Goal: Information Seeking & Learning: Learn about a topic

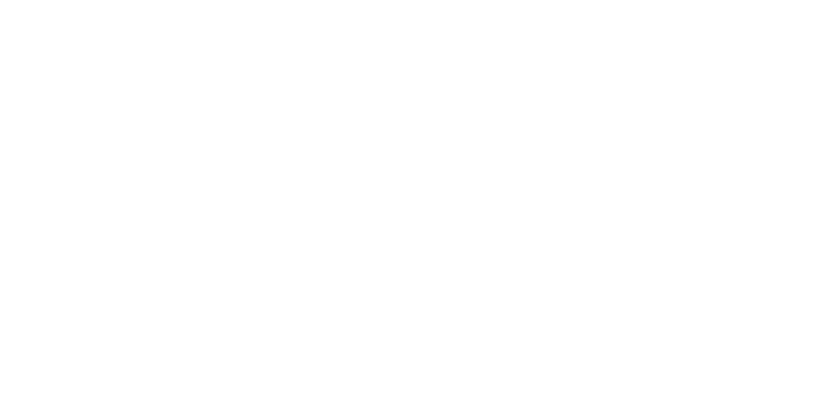
click at [203, 161] on body at bounding box center [417, 200] width 835 height 400
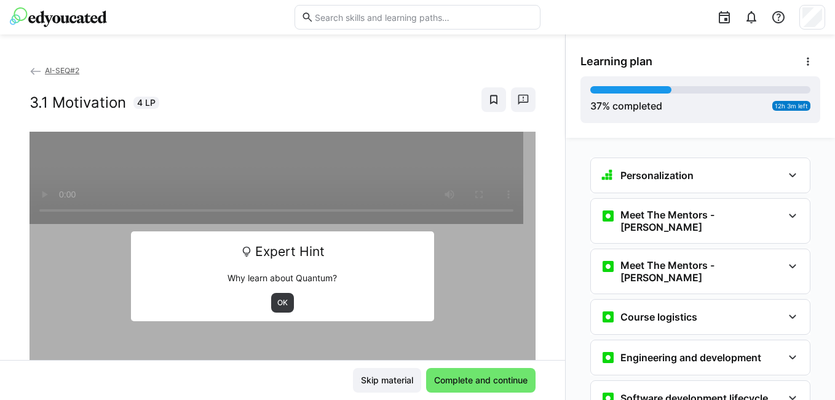
scroll to position [1267, 0]
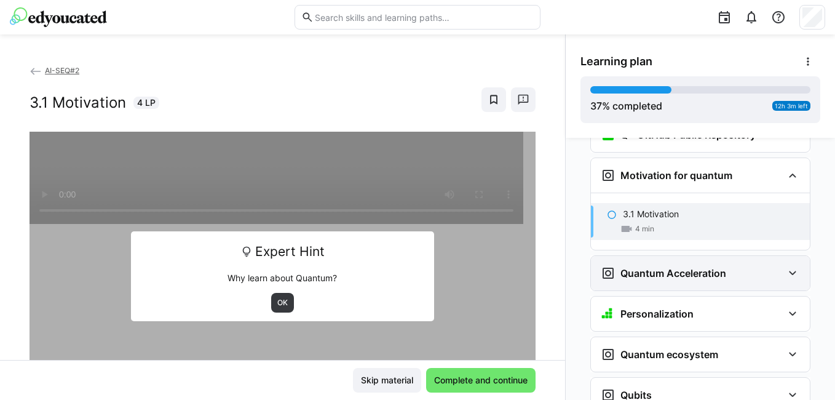
click at [676, 267] on h3 "Quantum Acceleration" at bounding box center [674, 273] width 106 height 12
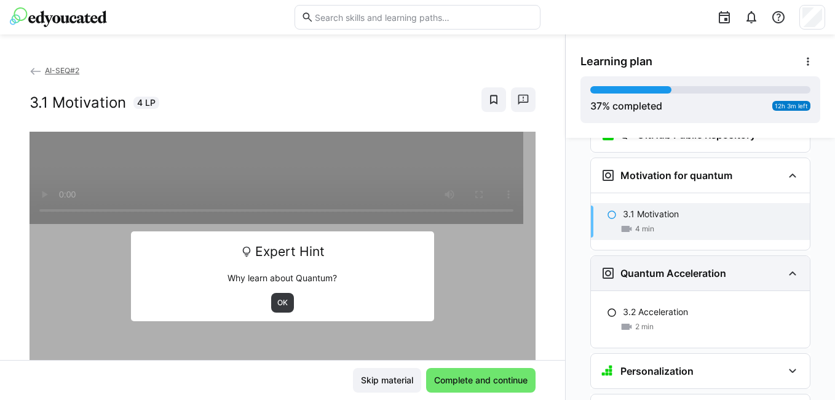
click at [676, 267] on h3 "Quantum Acceleration" at bounding box center [674, 273] width 106 height 12
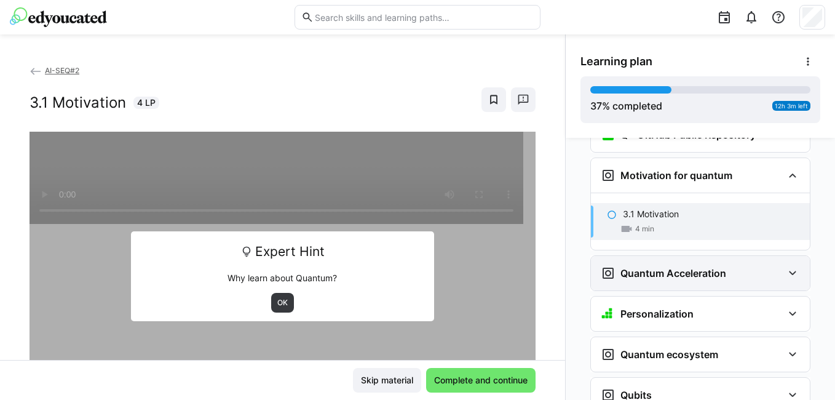
scroll to position [1144, 0]
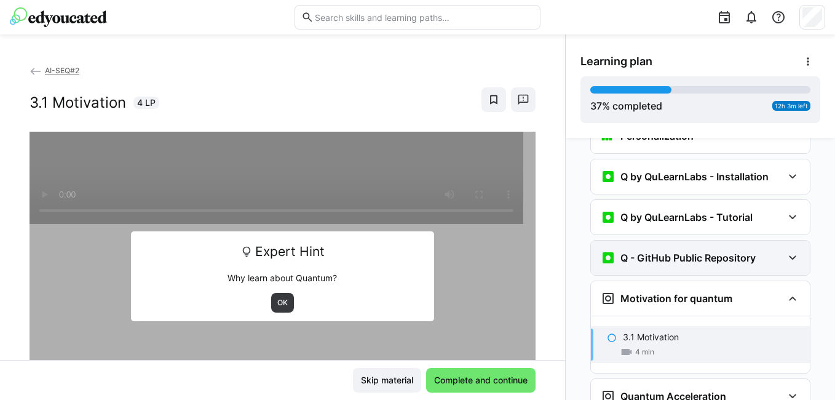
click at [632, 250] on div "Q - GitHub Public Repository" at bounding box center [678, 257] width 155 height 15
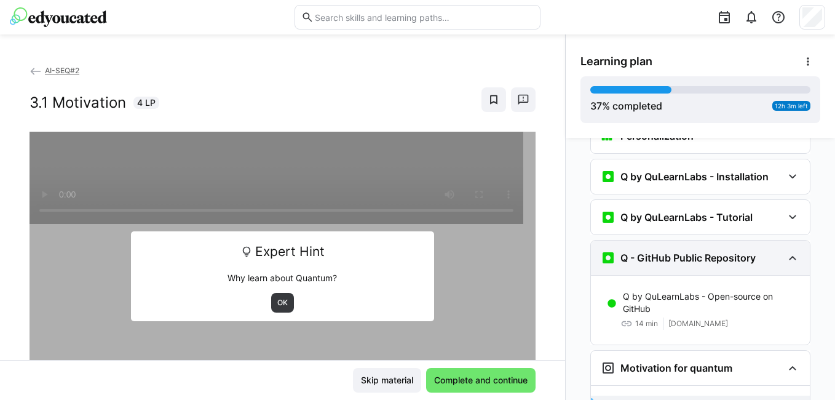
click at [632, 250] on div "Q - GitHub Public Repository" at bounding box center [678, 257] width 155 height 15
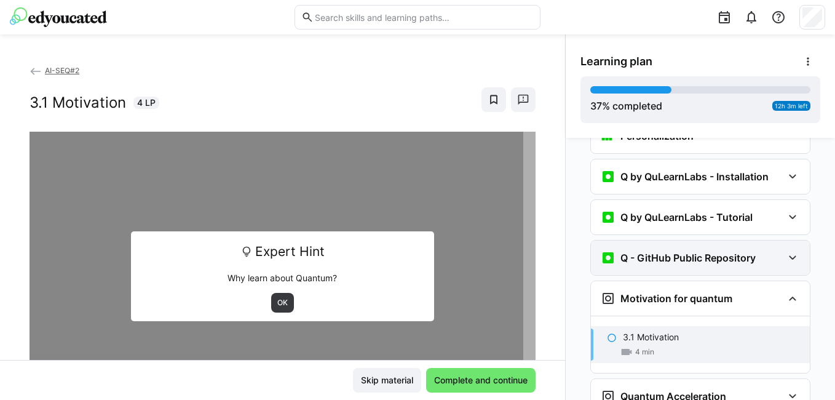
click at [717, 252] on h3 "Q - GitHub Public Repository" at bounding box center [688, 258] width 135 height 12
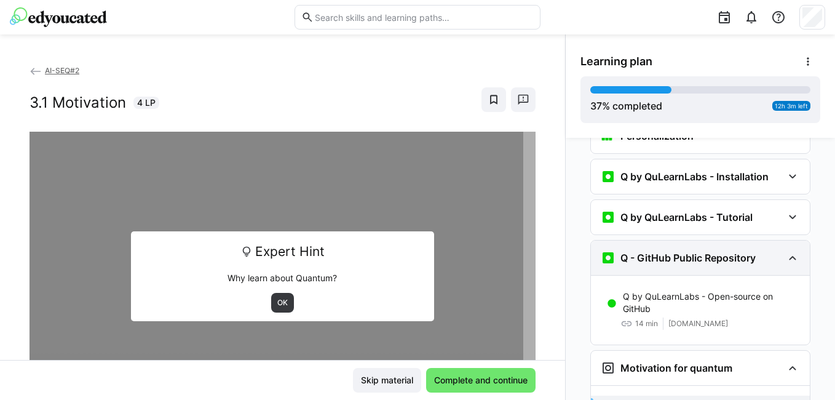
click at [717, 252] on h3 "Q - GitHub Public Repository" at bounding box center [688, 258] width 135 height 12
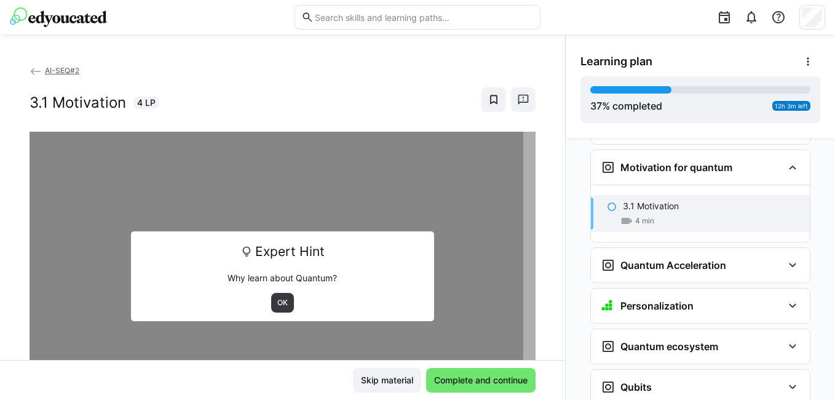
scroll to position [1329, 0]
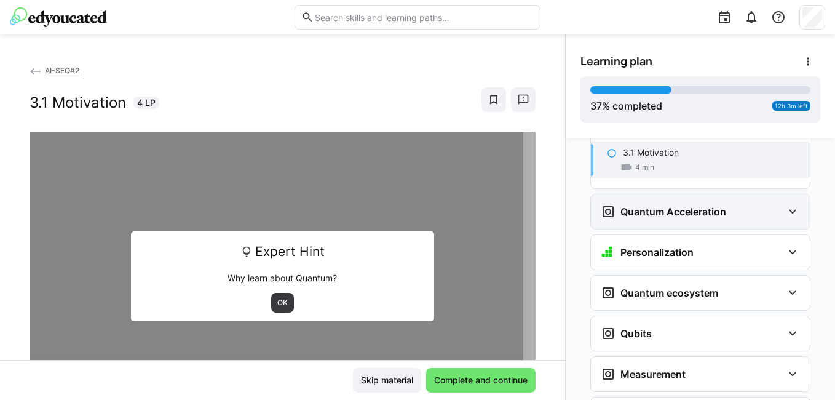
click at [670, 205] on h3 "Quantum Acceleration" at bounding box center [674, 211] width 106 height 12
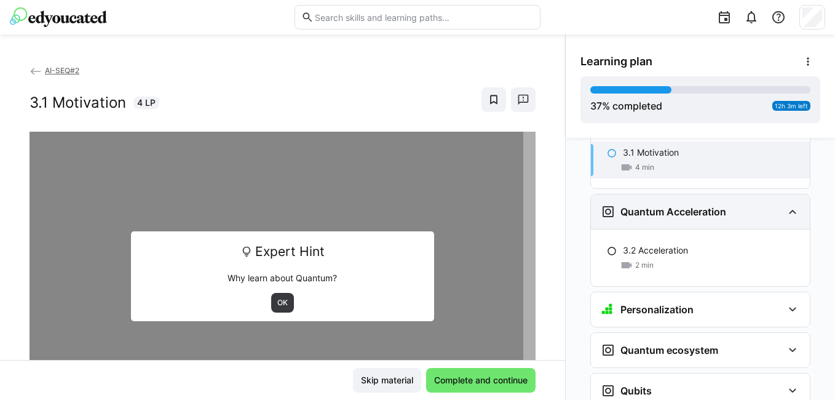
click at [671, 205] on h3 "Quantum Acceleration" at bounding box center [674, 211] width 106 height 12
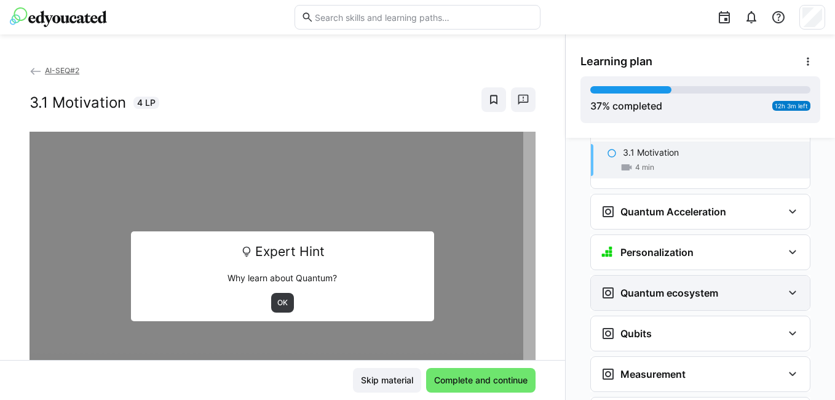
click at [658, 287] on h3 "Quantum ecosystem" at bounding box center [670, 293] width 98 height 12
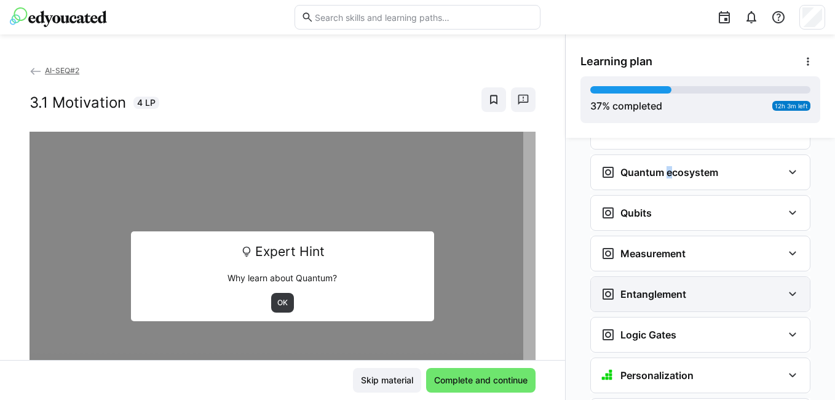
scroll to position [1452, 0]
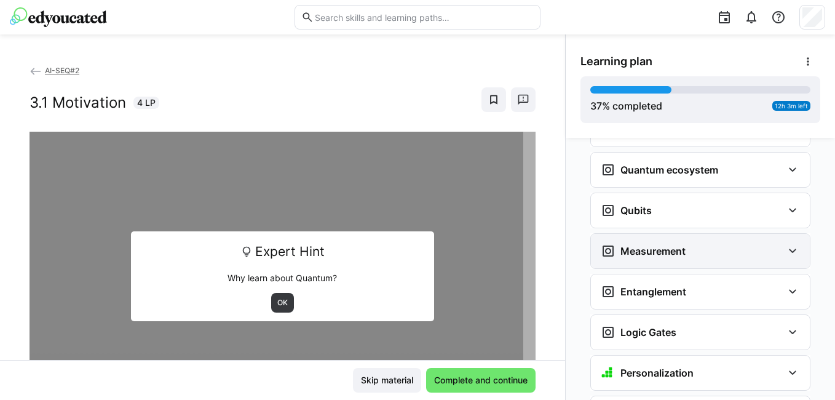
click at [655, 234] on div "Measurement" at bounding box center [700, 251] width 219 height 34
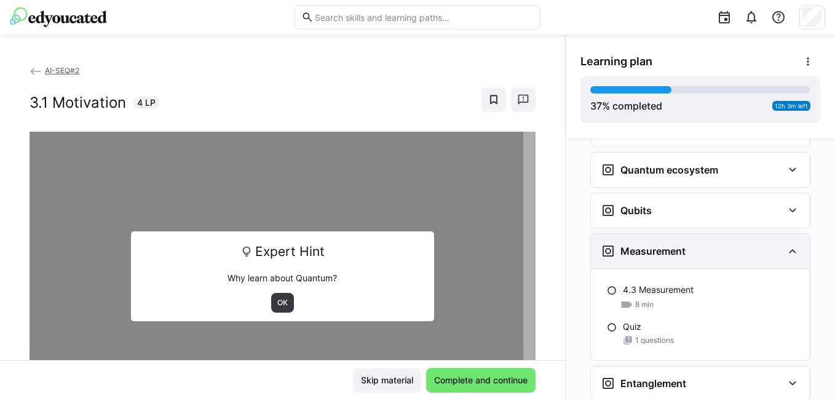
click at [655, 234] on div "Measurement" at bounding box center [700, 251] width 219 height 34
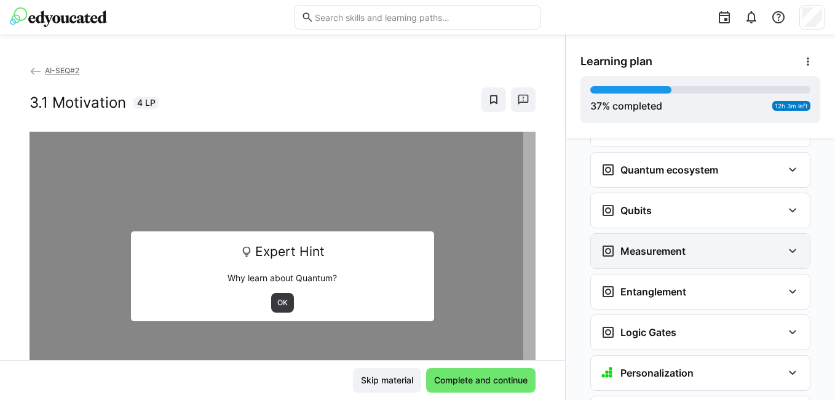
click at [655, 234] on div "Measurement" at bounding box center [700, 251] width 219 height 34
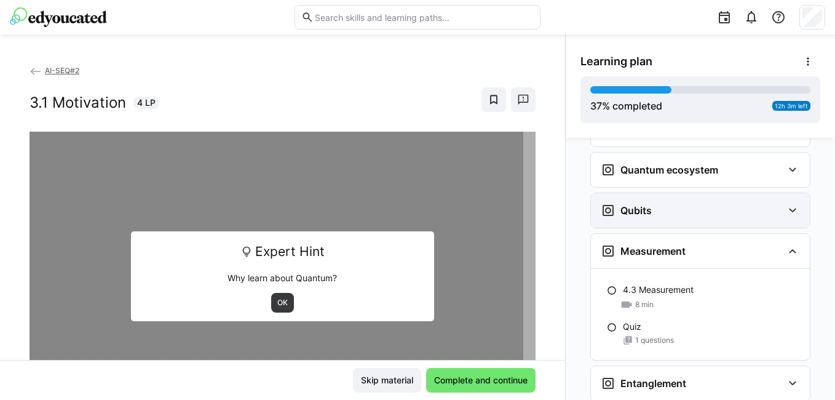
click at [653, 193] on div "Qubits" at bounding box center [700, 210] width 219 height 34
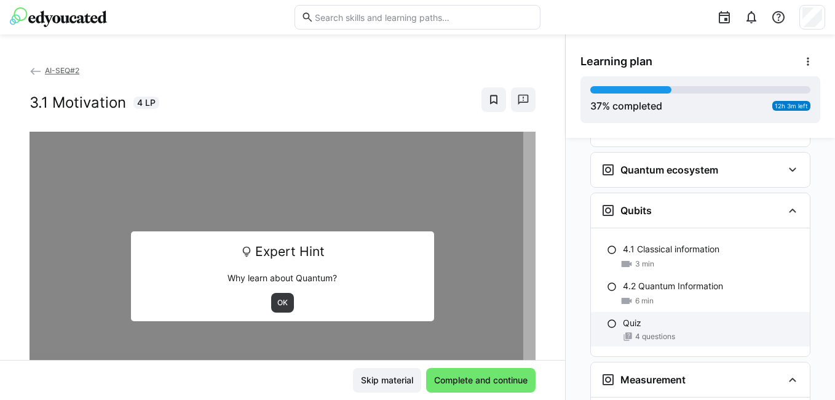
click at [638, 332] on span "4 questions" at bounding box center [655, 337] width 40 height 10
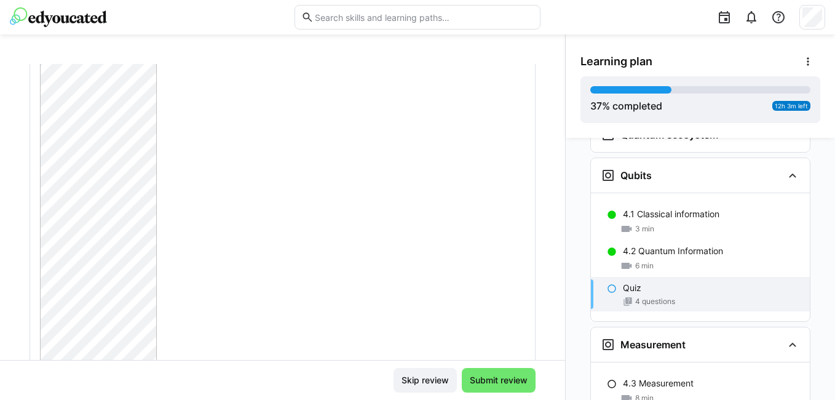
scroll to position [615, 0]
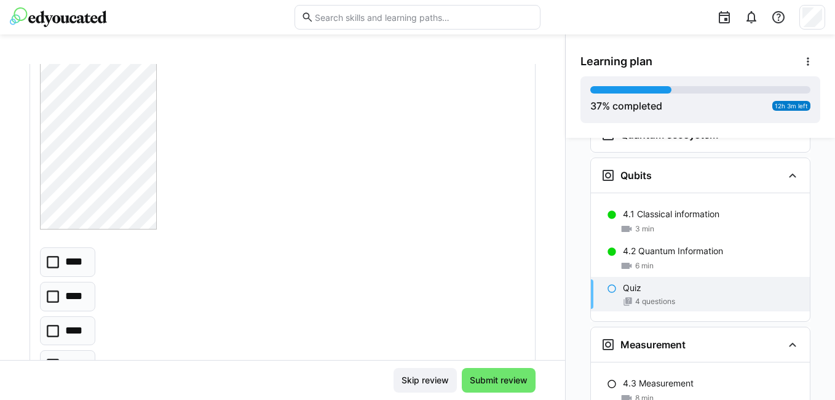
click at [48, 335] on icon at bounding box center [53, 331] width 12 height 12
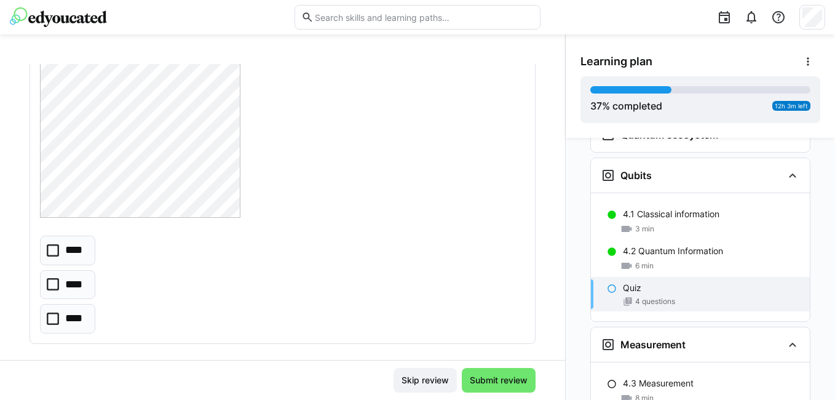
scroll to position [1046, 0]
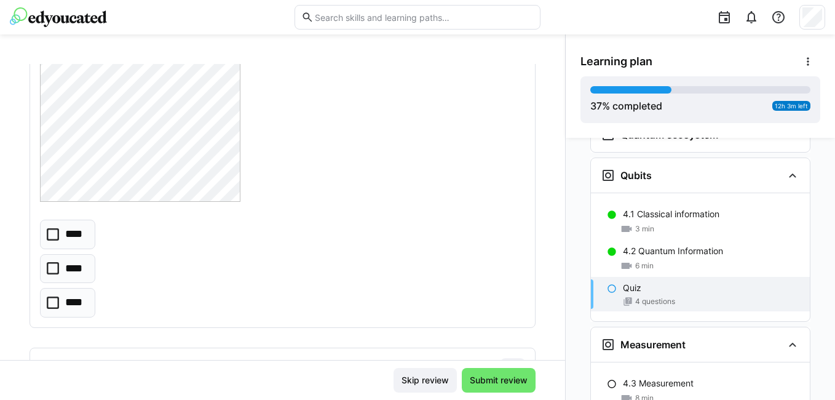
click at [51, 276] on eds-checkbox "****" at bounding box center [67, 269] width 55 height 30
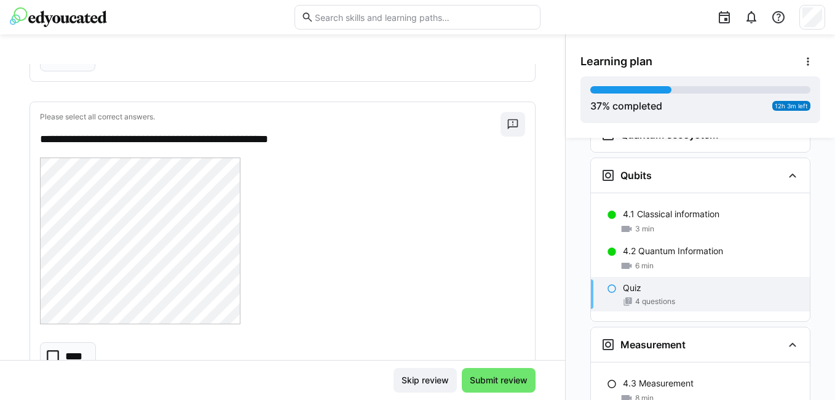
scroll to position [1476, 0]
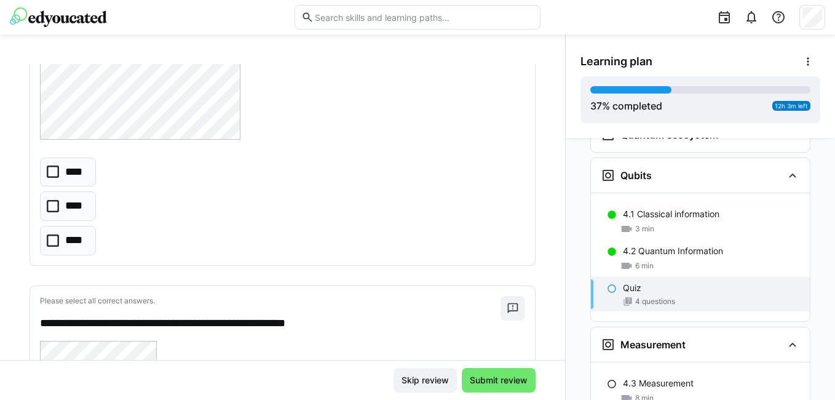
drag, startPoint x: 52, startPoint y: 210, endPoint x: 63, endPoint y: 217, distance: 13.5
click at [52, 212] on icon at bounding box center [53, 206] width 12 height 12
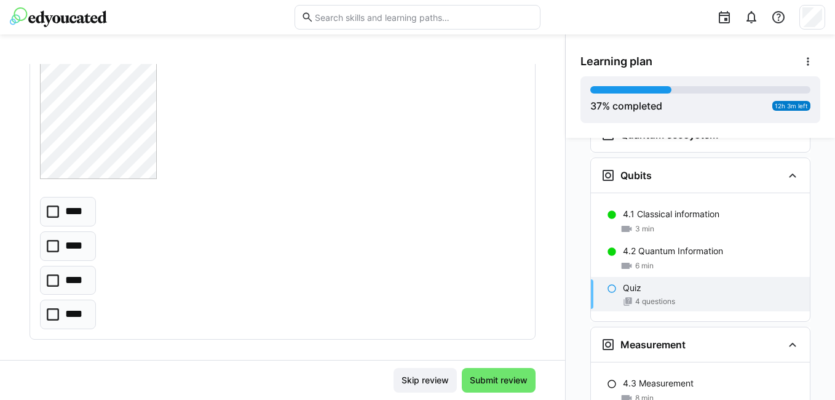
scroll to position [2312, 0]
click at [73, 306] on p "****" at bounding box center [75, 305] width 21 height 16
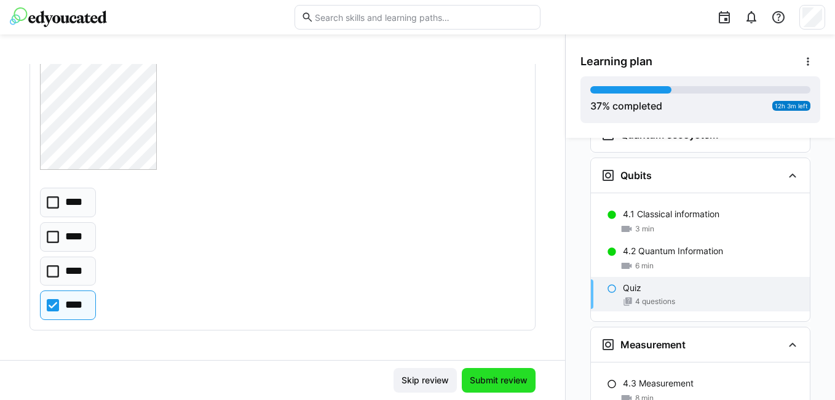
click at [468, 375] on span "Submit review" at bounding box center [499, 380] width 62 height 12
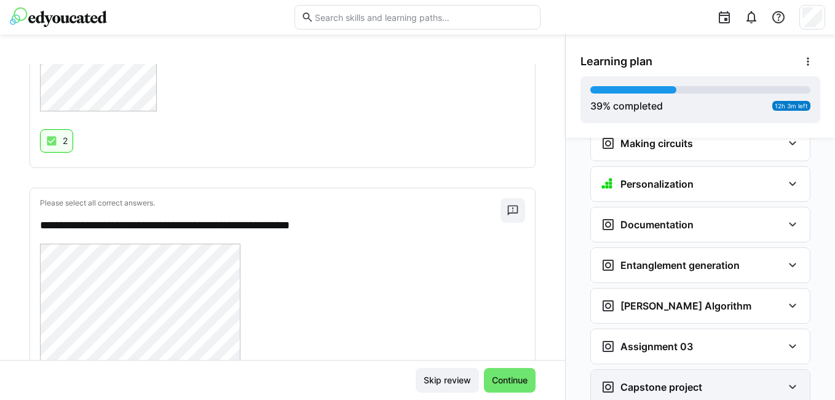
scroll to position [2103, 0]
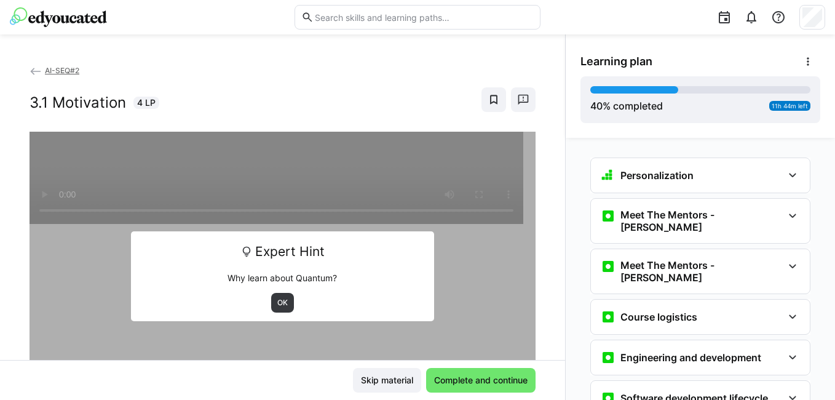
scroll to position [1267, 0]
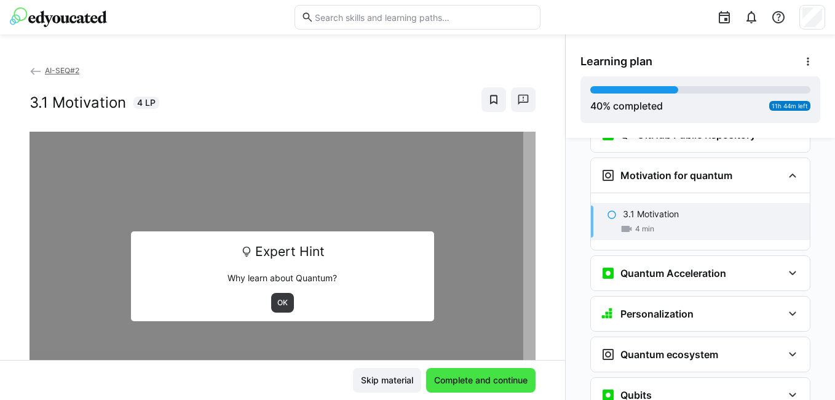
click at [482, 370] on span "Complete and continue" at bounding box center [480, 380] width 109 height 25
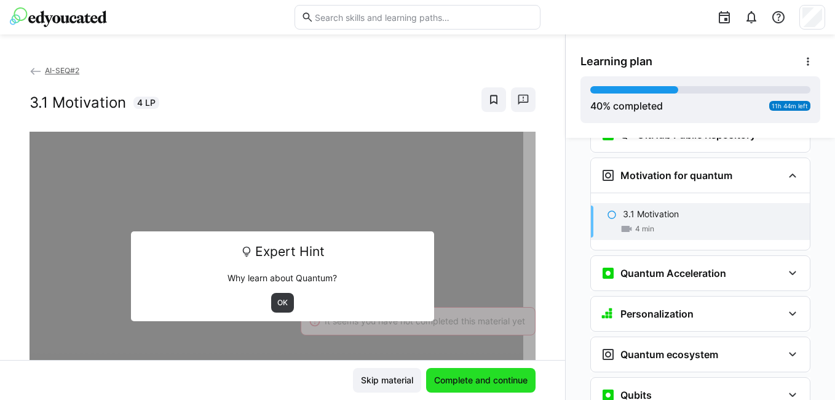
click at [510, 384] on span "Complete and continue" at bounding box center [480, 380] width 97 height 12
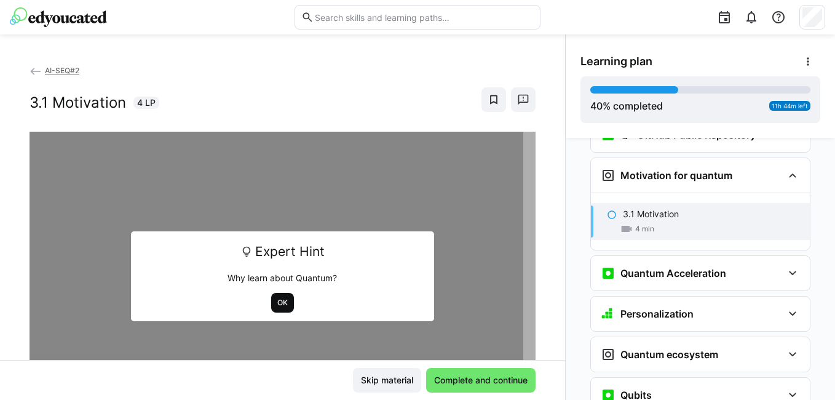
click at [277, 303] on span "OK" at bounding box center [282, 303] width 13 height 10
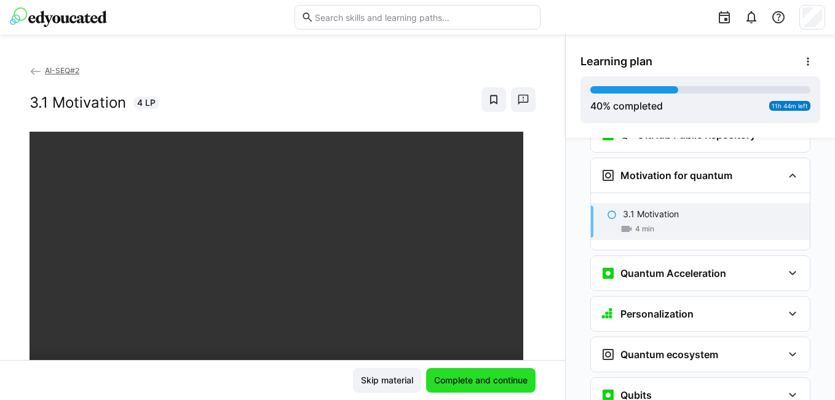
click at [479, 375] on span "Complete and continue" at bounding box center [480, 380] width 97 height 12
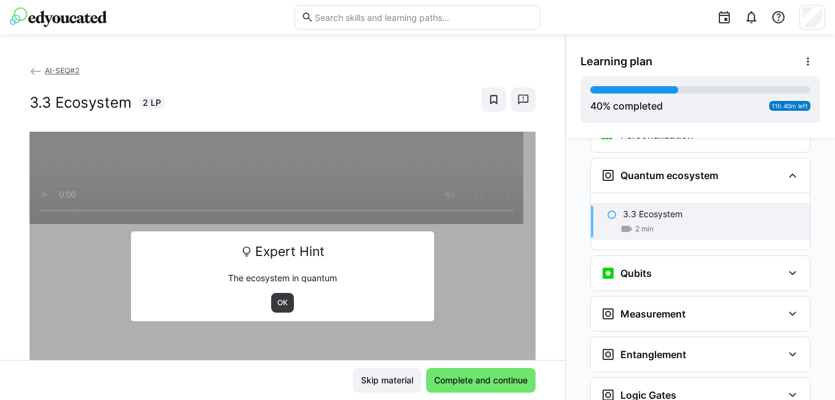
scroll to position [1385, 0]
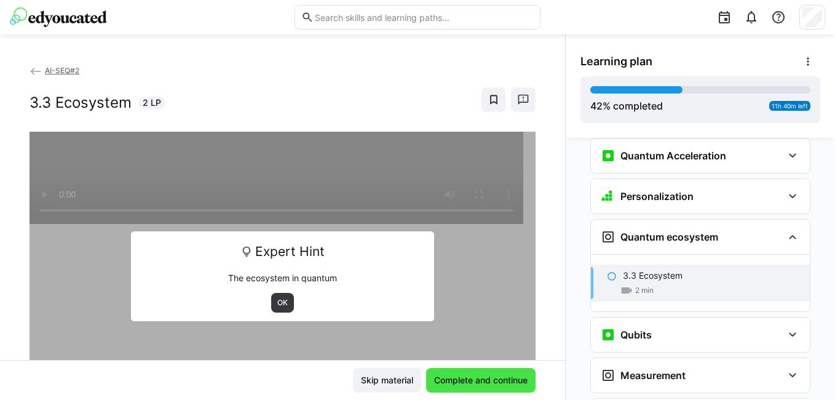
click at [485, 380] on span "Complete and continue" at bounding box center [480, 380] width 97 height 12
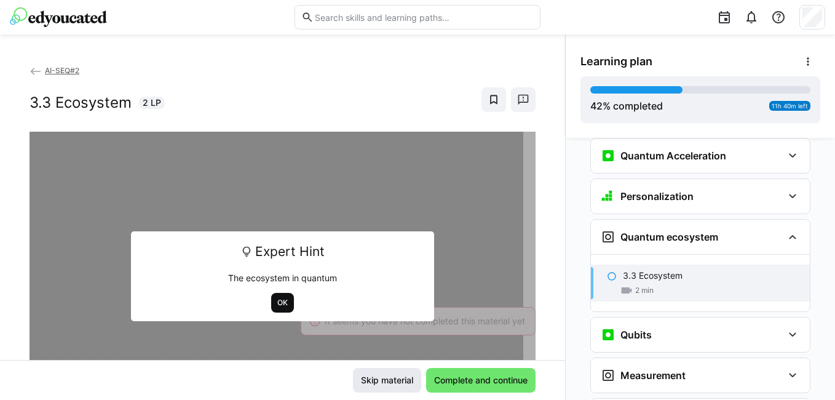
drag, startPoint x: 276, startPoint y: 302, endPoint x: 403, endPoint y: 371, distance: 144.2
click at [277, 302] on span "OK" at bounding box center [282, 303] width 13 height 10
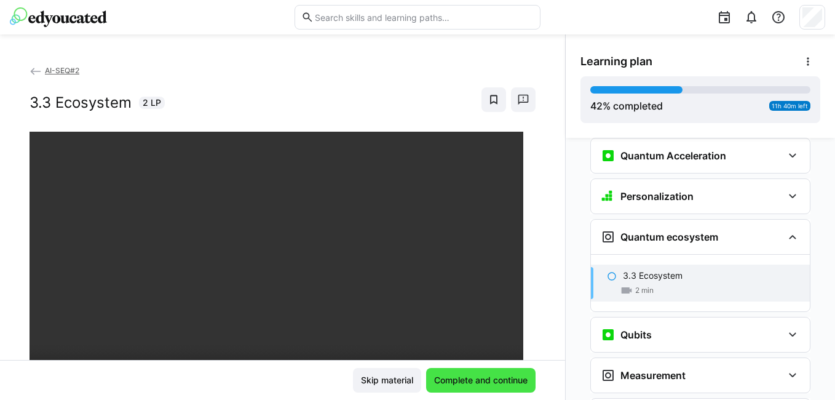
click at [467, 380] on span "Complete and continue" at bounding box center [480, 380] width 97 height 12
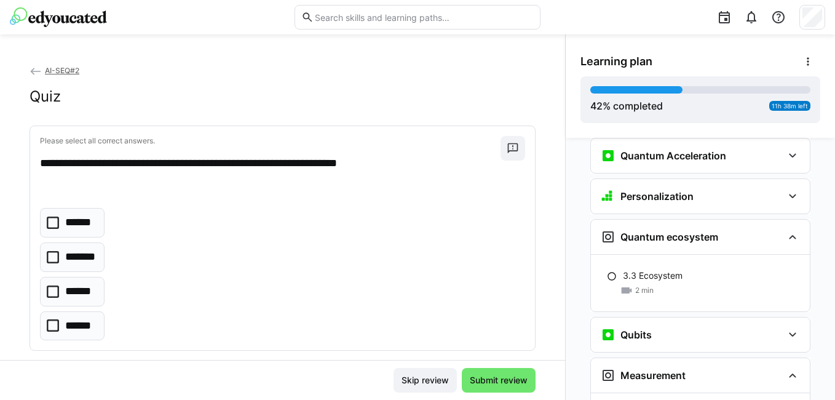
scroll to position [1585, 0]
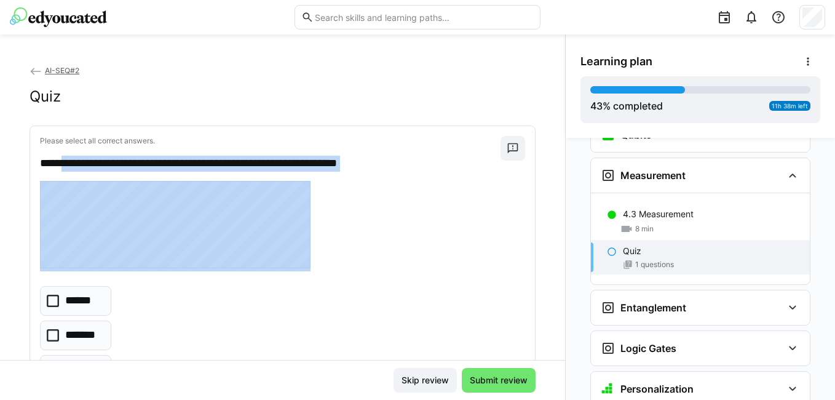
click at [302, 209] on div "**********" at bounding box center [282, 277] width 505 height 302
copy div "**********"
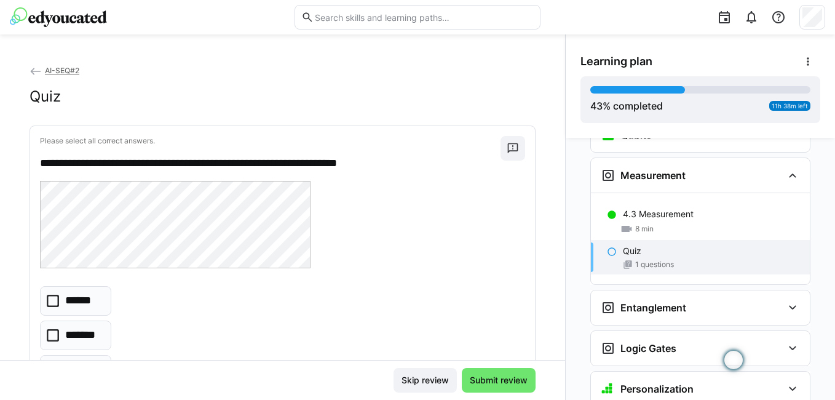
click at [336, 287] on div "****** ******* ****** ******" at bounding box center [282, 352] width 485 height 132
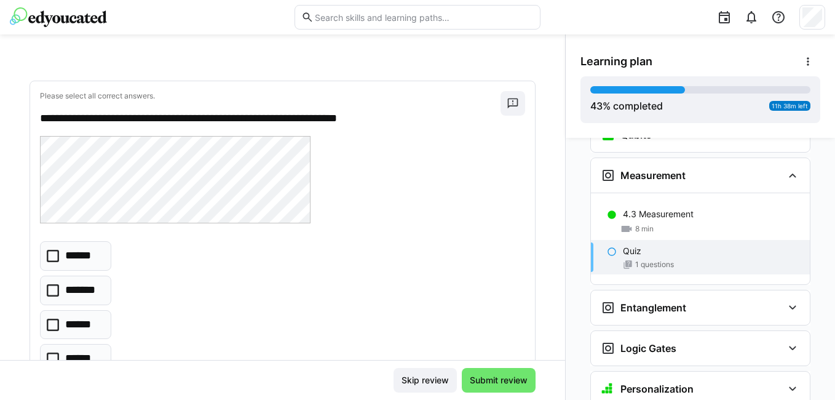
scroll to position [98, 0]
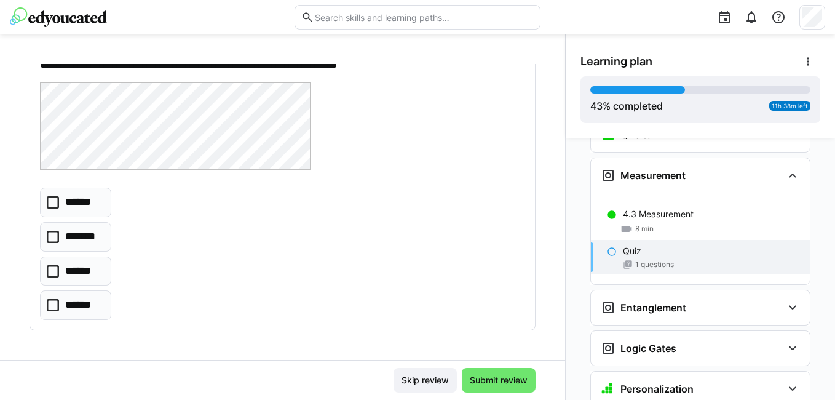
click at [50, 197] on icon at bounding box center [53, 202] width 12 height 12
click at [495, 380] on span "Submit review" at bounding box center [499, 380] width 62 height 12
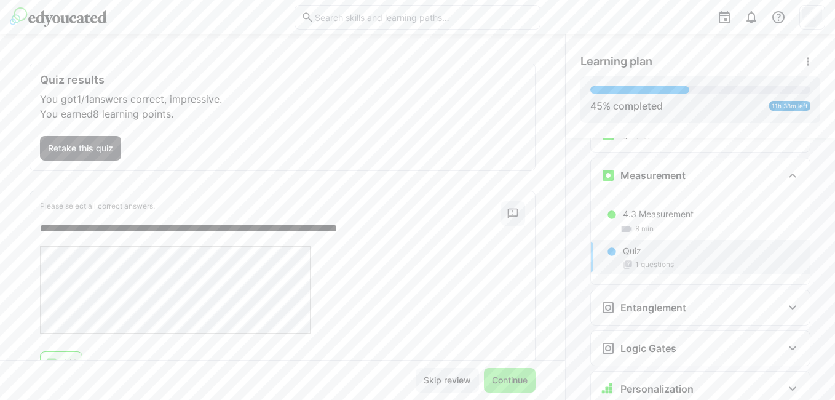
scroll to position [122, 0]
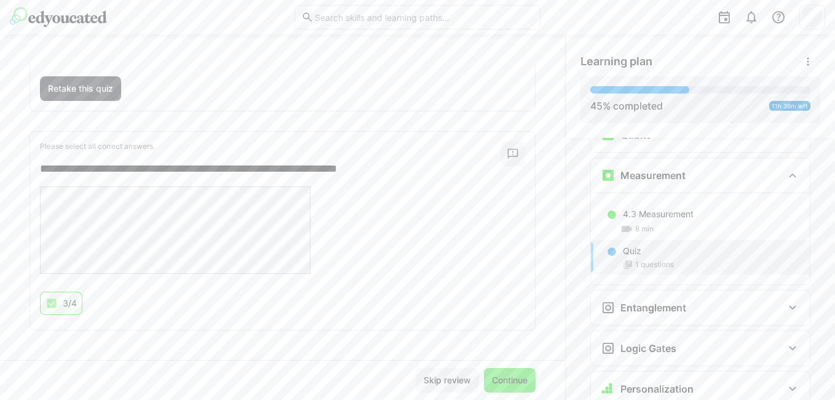
click at [490, 379] on span "Continue" at bounding box center [509, 380] width 39 height 12
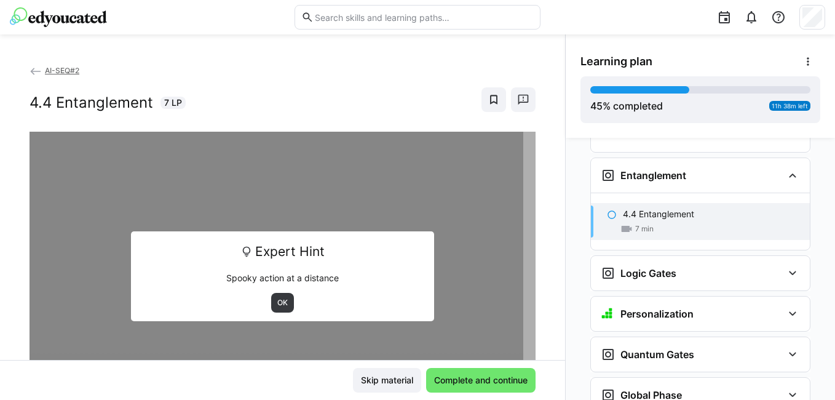
scroll to position [1655, 0]
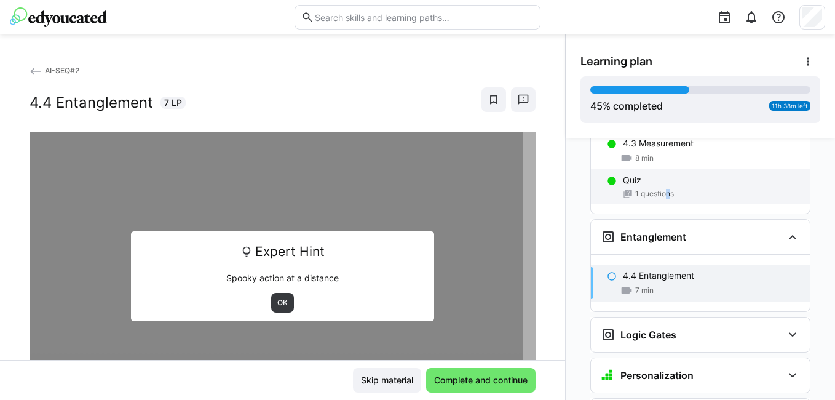
click at [658, 189] on span "1 questions" at bounding box center [654, 194] width 39 height 10
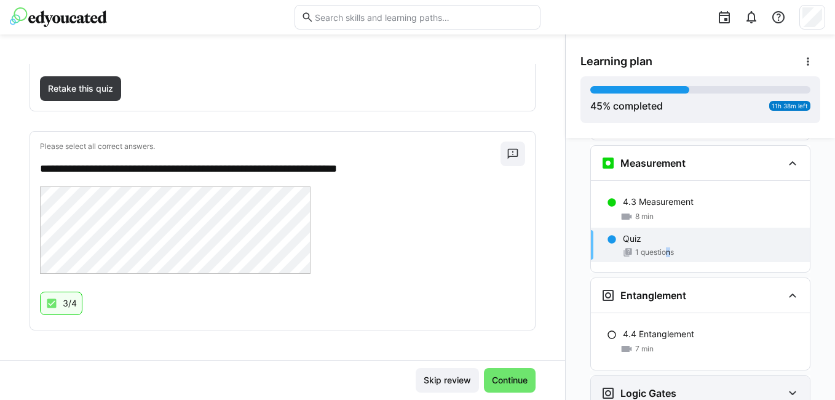
scroll to position [1781, 0]
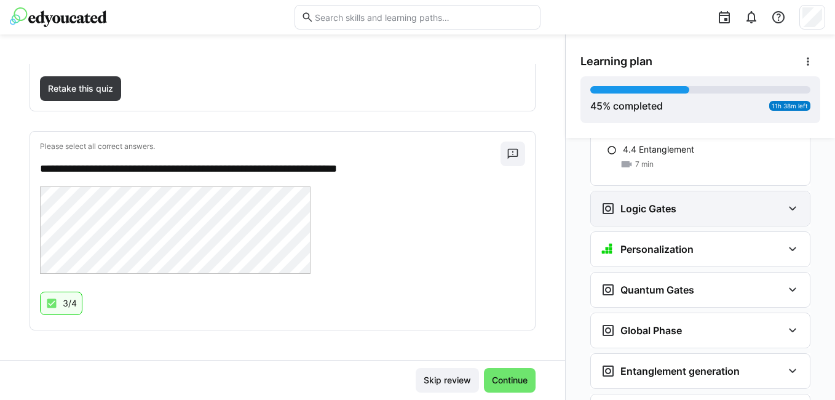
click at [687, 191] on div "Logic Gates" at bounding box center [700, 208] width 219 height 34
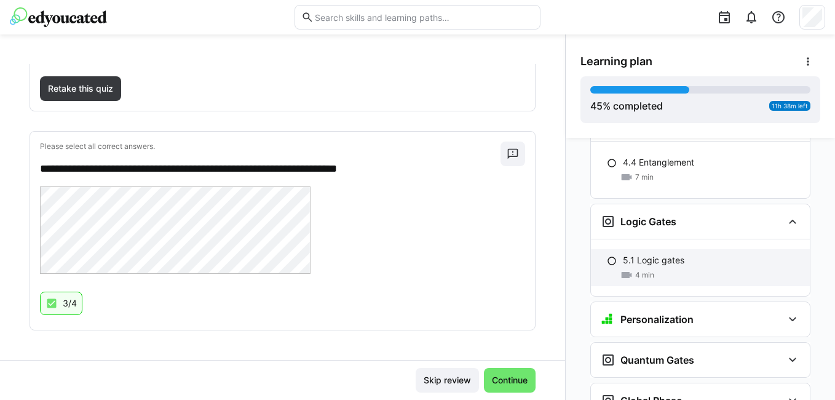
scroll to position [1839, 0]
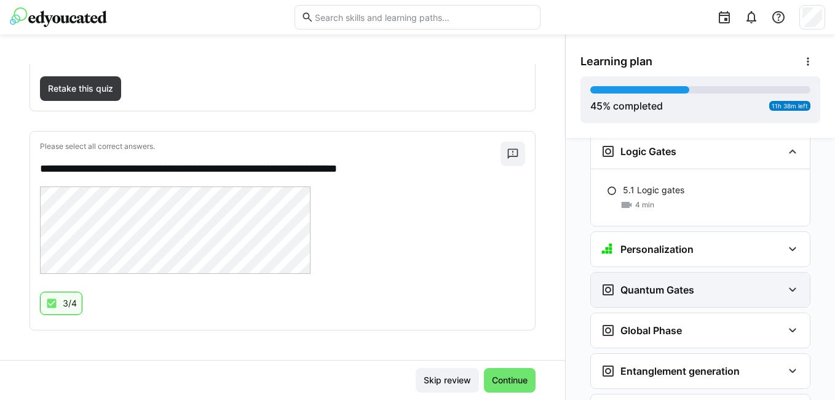
click at [680, 281] on div "Quantum Gates" at bounding box center [700, 289] width 219 height 34
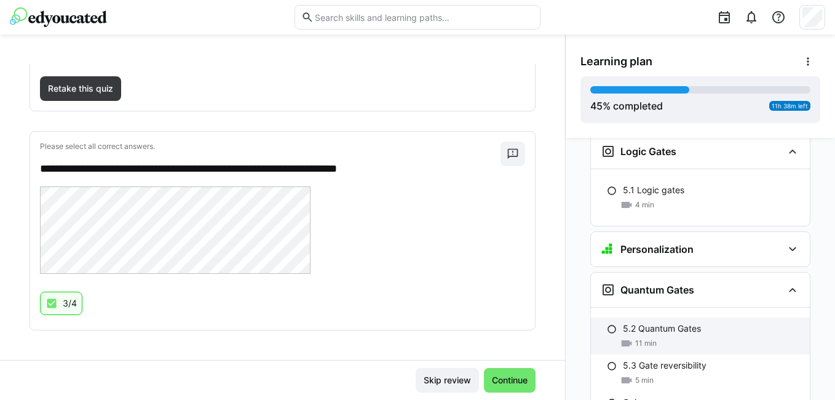
scroll to position [1900, 0]
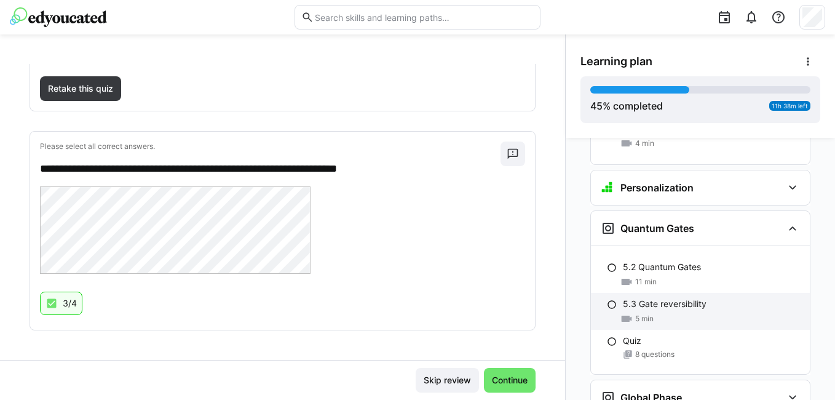
click at [656, 298] on p "5.3 Gate reversibility" at bounding box center [665, 304] width 84 height 12
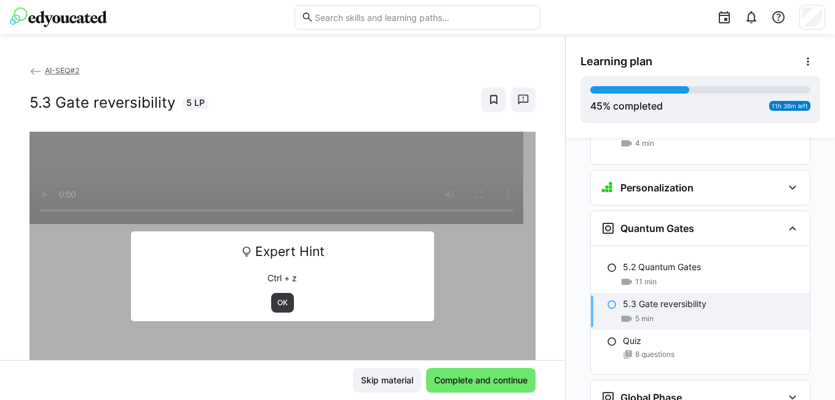
scroll to position [1953, 0]
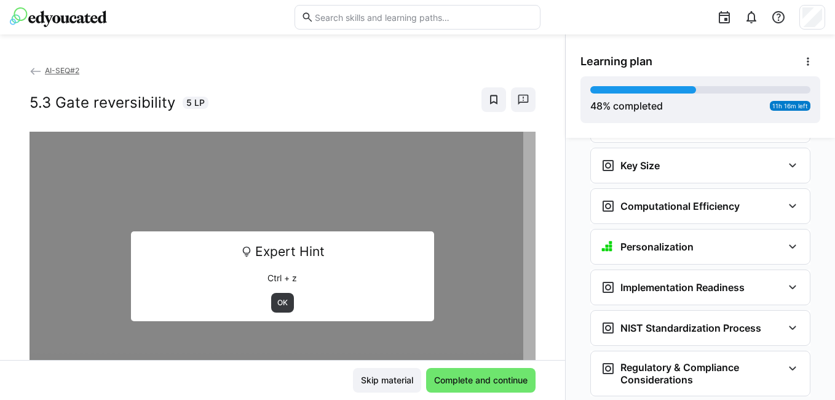
scroll to position [2494, 0]
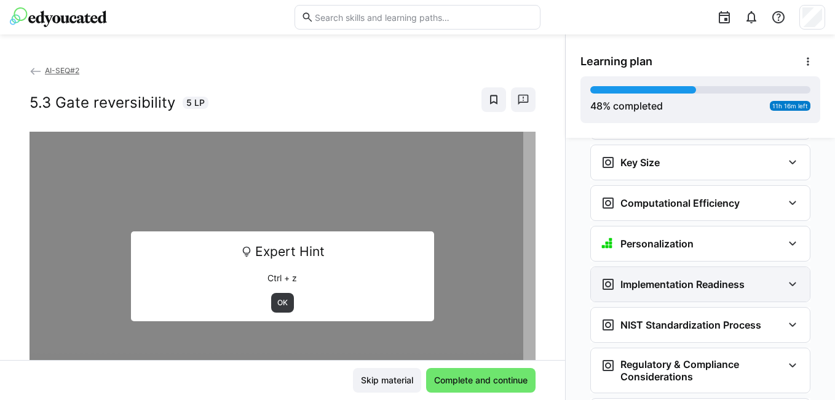
click at [660, 278] on h3 "Implementation Readiness" at bounding box center [683, 284] width 124 height 12
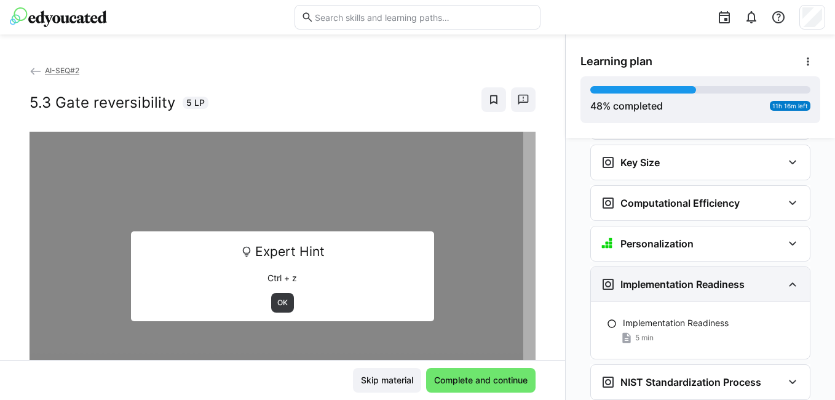
click at [660, 278] on h3 "Implementation Readiness" at bounding box center [683, 284] width 124 height 12
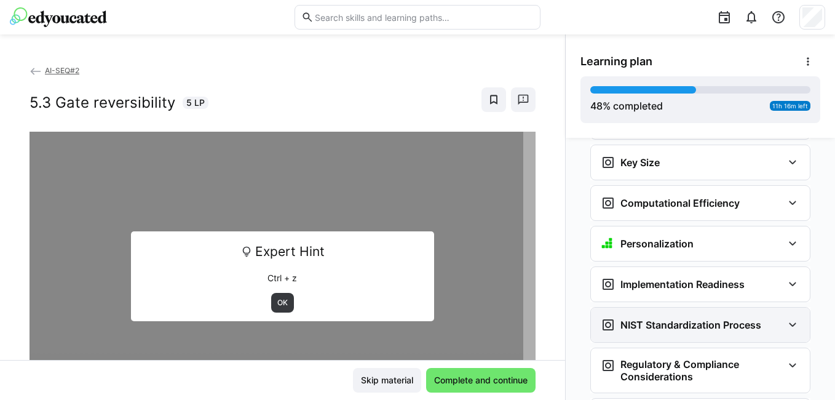
click at [660, 308] on div "NIST Standardization Process" at bounding box center [700, 325] width 219 height 34
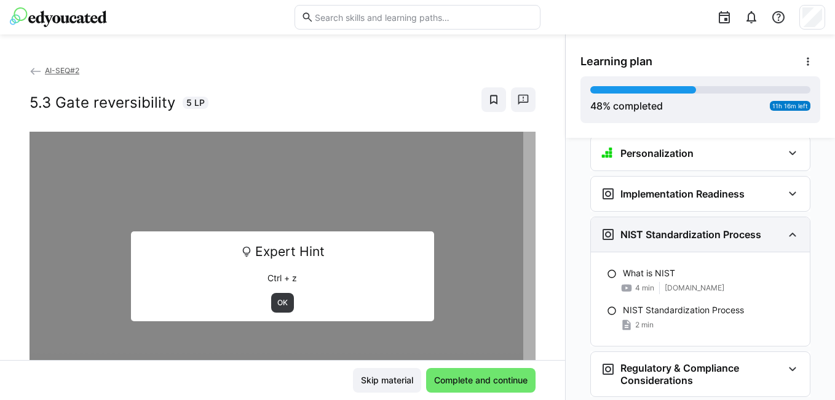
scroll to position [2617, 0]
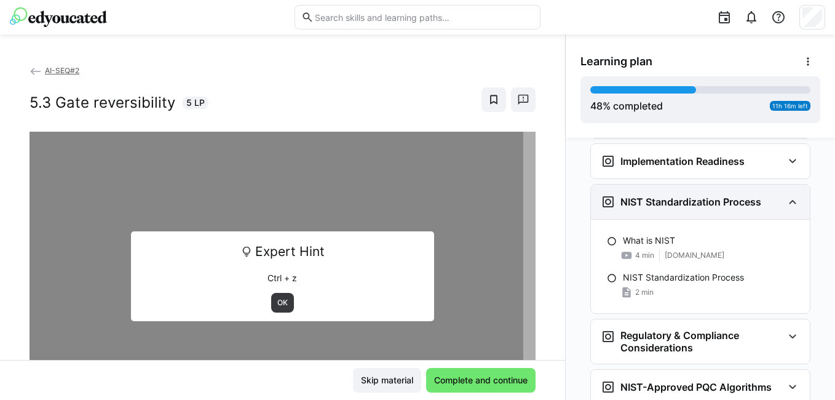
click at [660, 196] on h3 "NIST Standardization Process" at bounding box center [691, 202] width 141 height 12
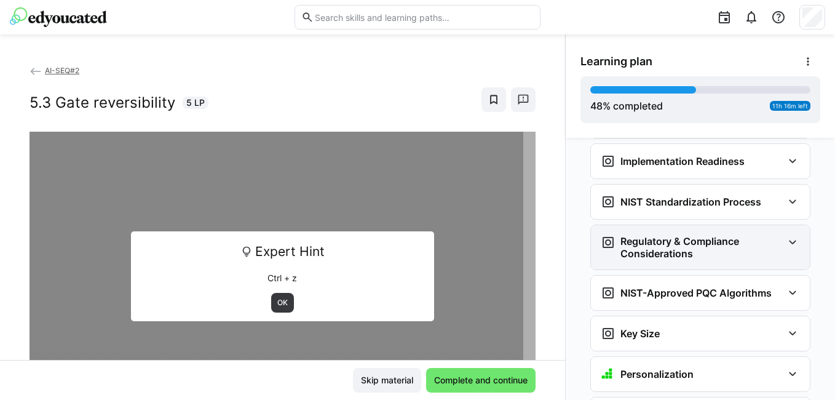
click at [661, 235] on h3 "Regulatory & Compliance Considerations" at bounding box center [702, 247] width 162 height 25
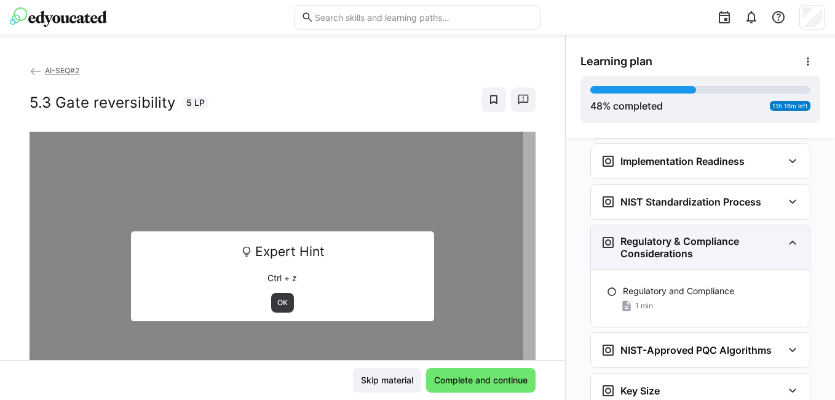
click at [661, 235] on h3 "Regulatory & Compliance Considerations" at bounding box center [702, 247] width 162 height 25
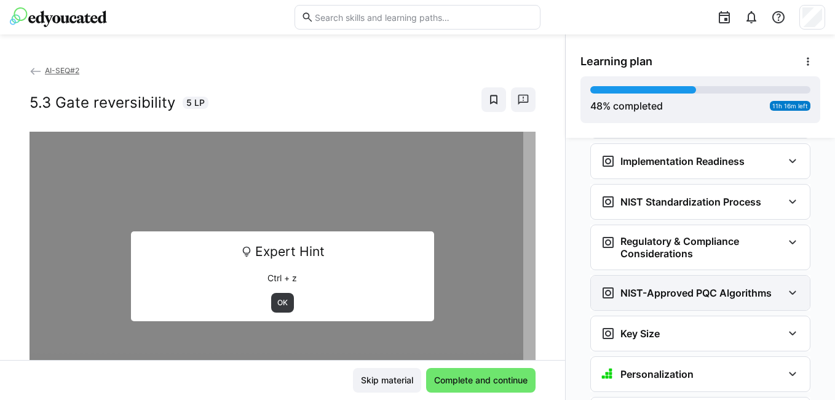
click at [661, 284] on div "NIST-Approved PQC Algorithms" at bounding box center [700, 293] width 219 height 34
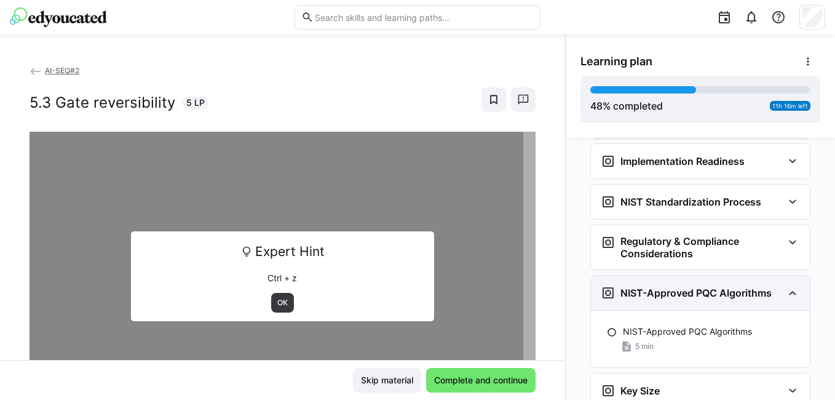
click at [661, 282] on div "NIST-Approved PQC Algorithms" at bounding box center [700, 293] width 219 height 34
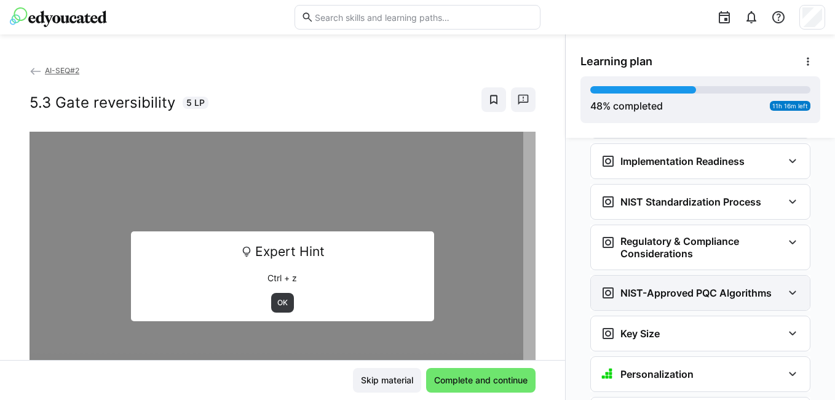
scroll to position [2740, 0]
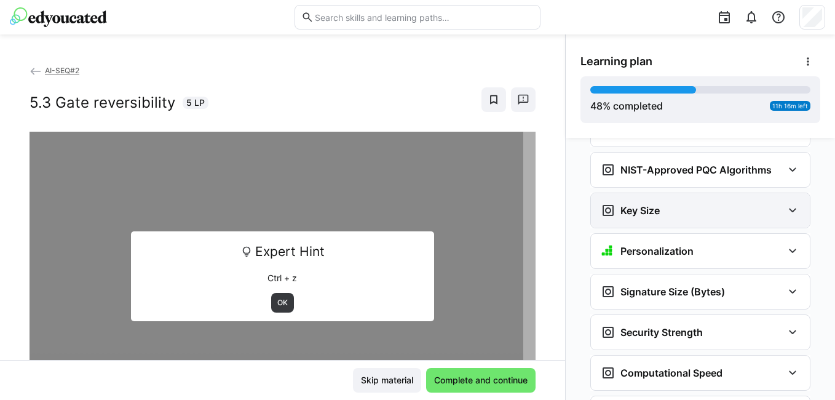
click at [674, 203] on div "Key Size" at bounding box center [692, 210] width 182 height 15
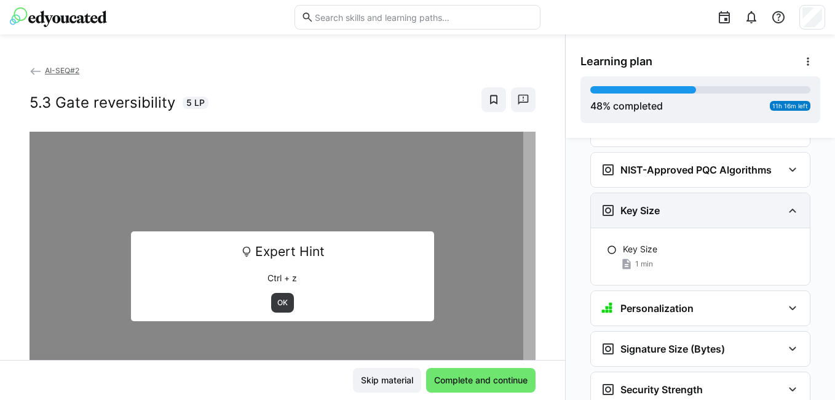
click at [674, 203] on div "Key Size" at bounding box center [692, 210] width 182 height 15
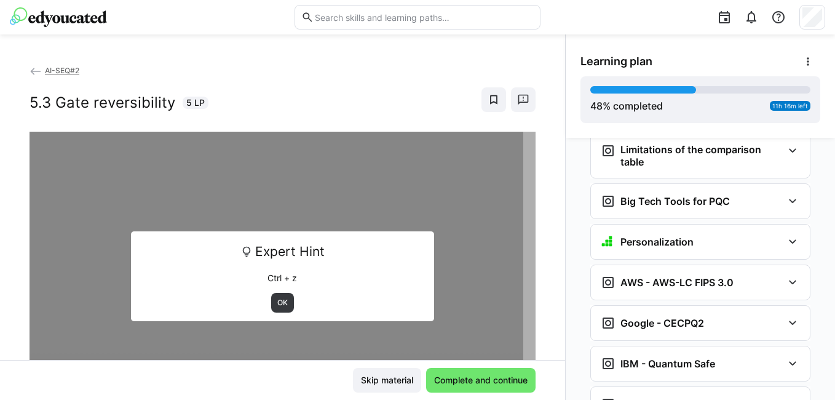
scroll to position [3109, 0]
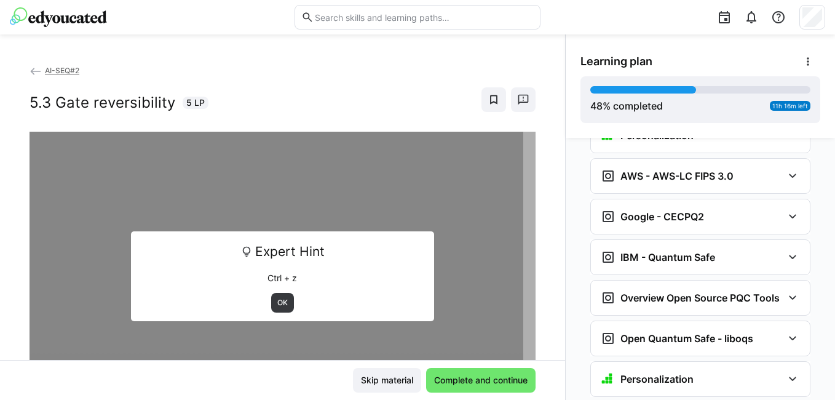
click at [667, 251] on h3 "IBM - Quantum Safe" at bounding box center [668, 257] width 95 height 12
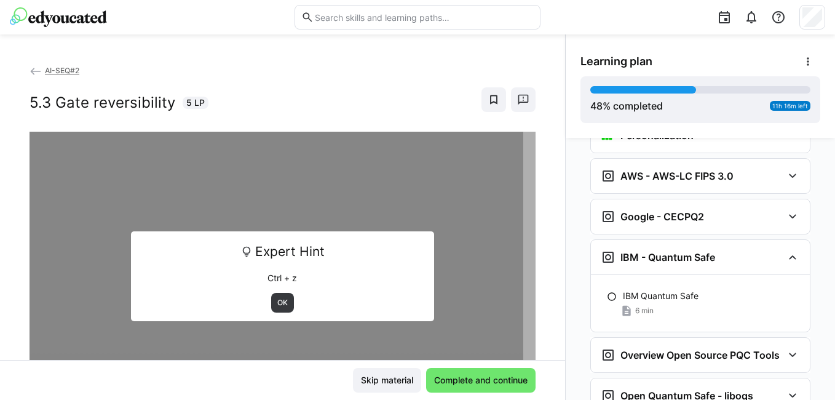
click at [667, 251] on h3 "IBM - Quantum Safe" at bounding box center [668, 257] width 95 height 12
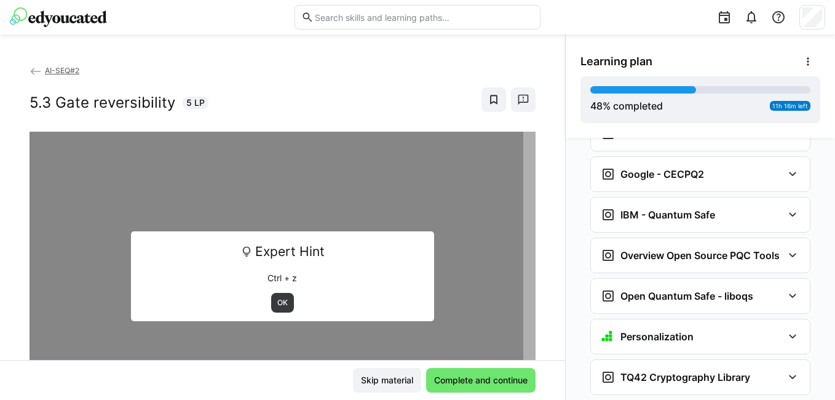
scroll to position [3170, 0]
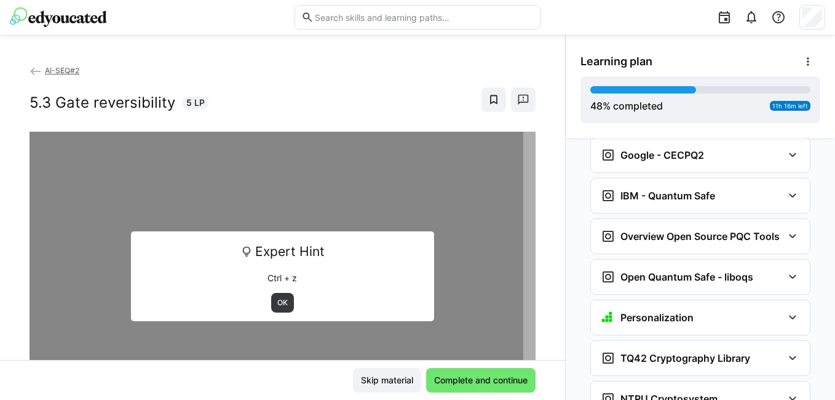
click at [667, 260] on div "Open Quantum Safe - liboqs" at bounding box center [700, 277] width 219 height 34
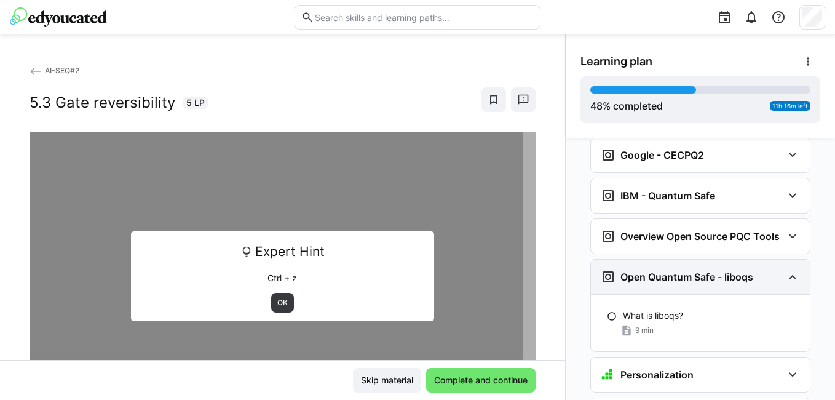
click at [665, 260] on div "Open Quantum Safe - liboqs" at bounding box center [700, 277] width 219 height 34
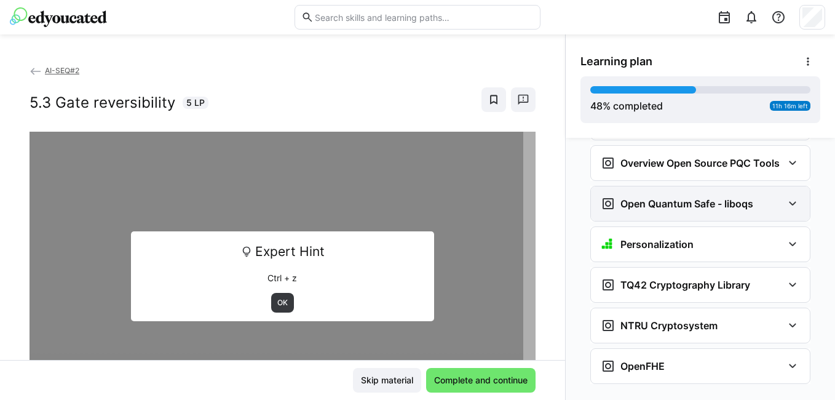
scroll to position [3246, 0]
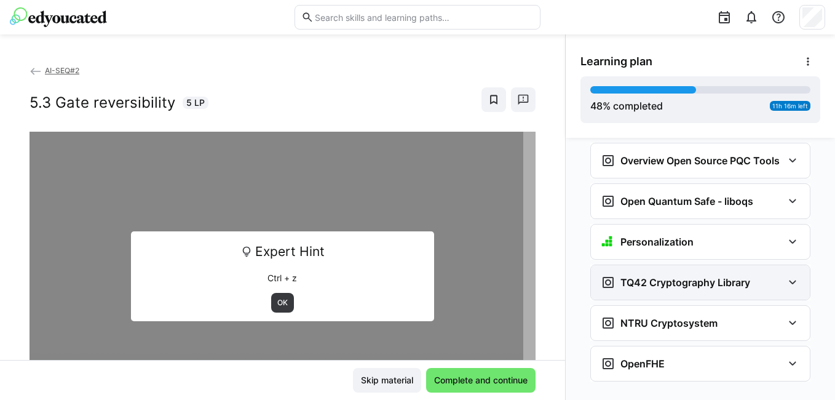
click at [656, 265] on div "TQ42 Cryptography Library" at bounding box center [700, 282] width 219 height 34
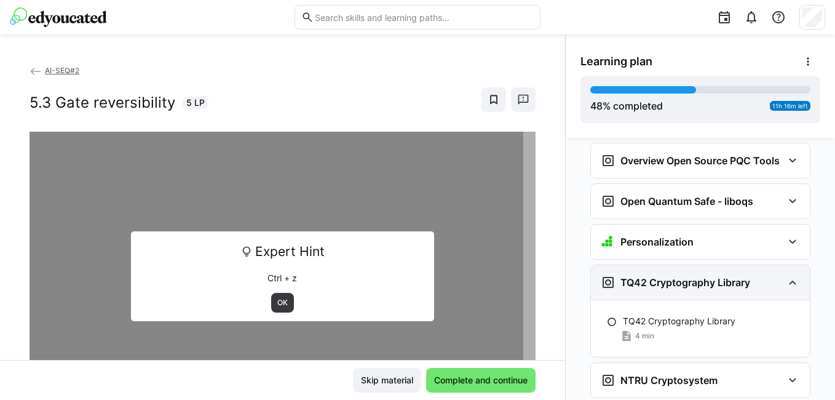
click at [656, 265] on div "TQ42 Cryptography Library" at bounding box center [700, 282] width 219 height 34
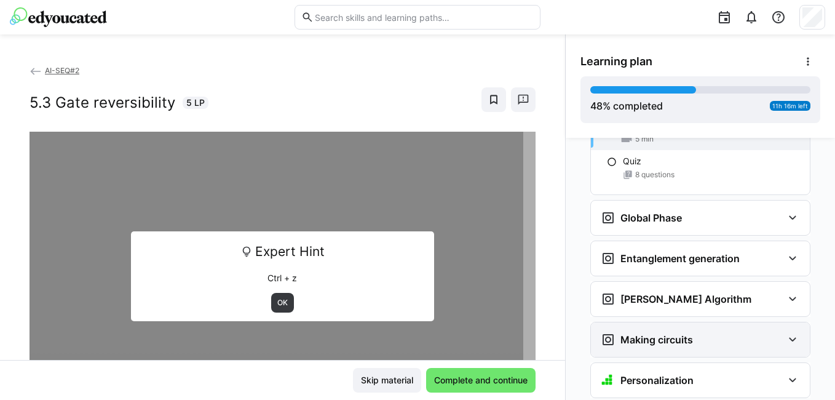
scroll to position [1770, 0]
